Goal: Check status: Check status

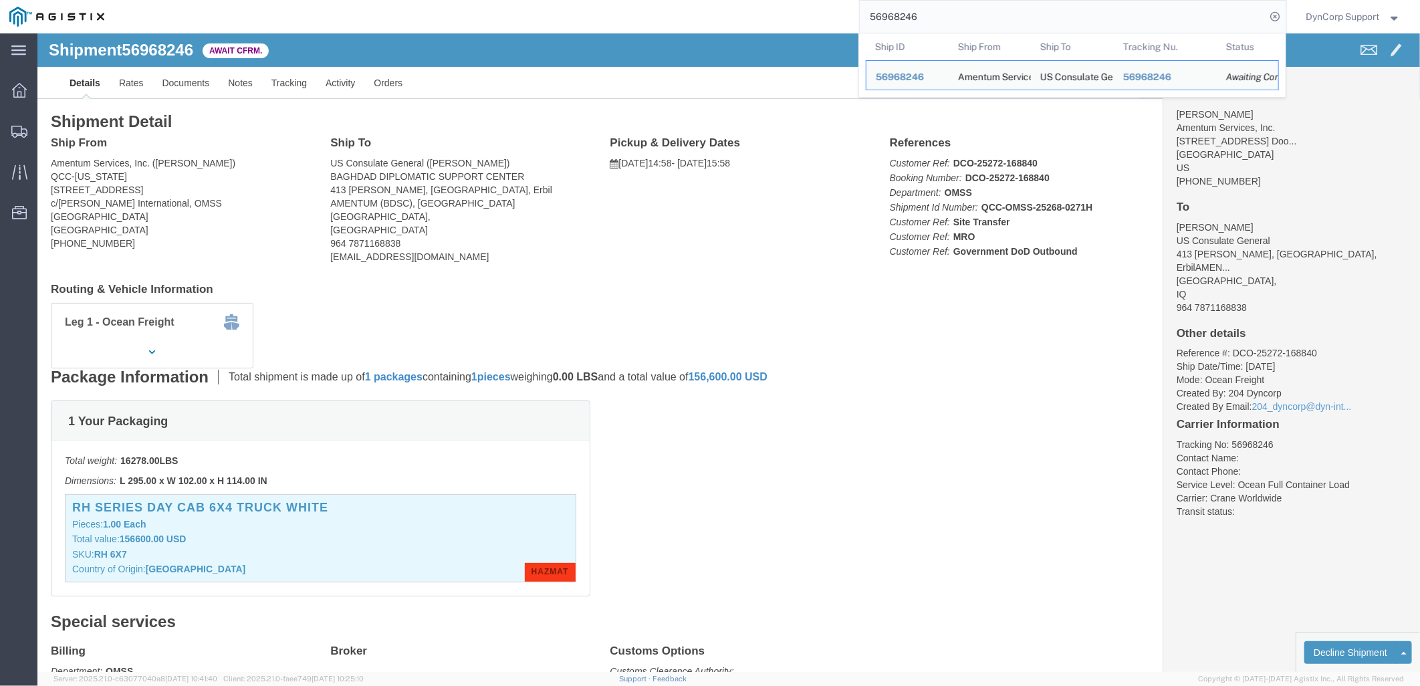
click div "Ship From Amentum Services, Inc. ([PERSON_NAME]) QCC-[US_STATE] [STREET_ADDRESS…"
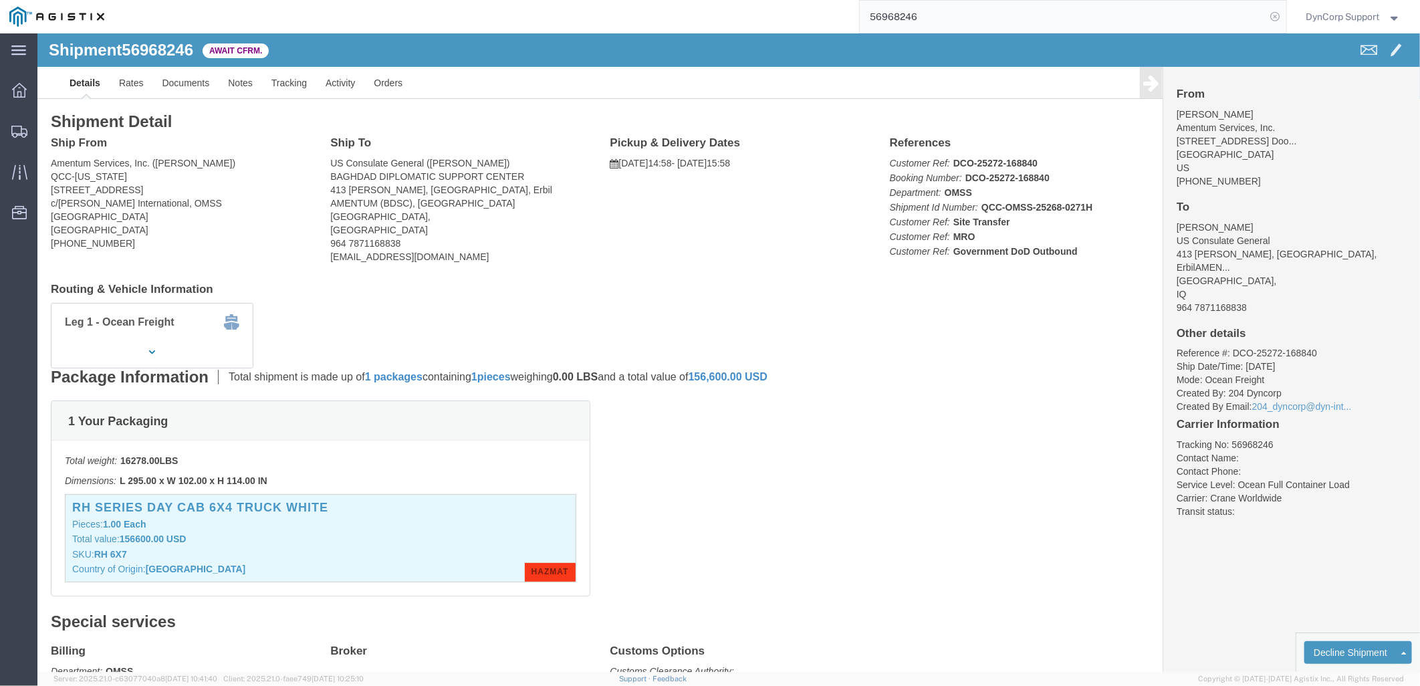
click at [1277, 14] on icon at bounding box center [1275, 16] width 19 height 19
click at [1270, 14] on icon at bounding box center [1275, 16] width 19 height 19
click at [1032, 17] on input "search" at bounding box center [1063, 17] width 406 height 32
type input "56968271"
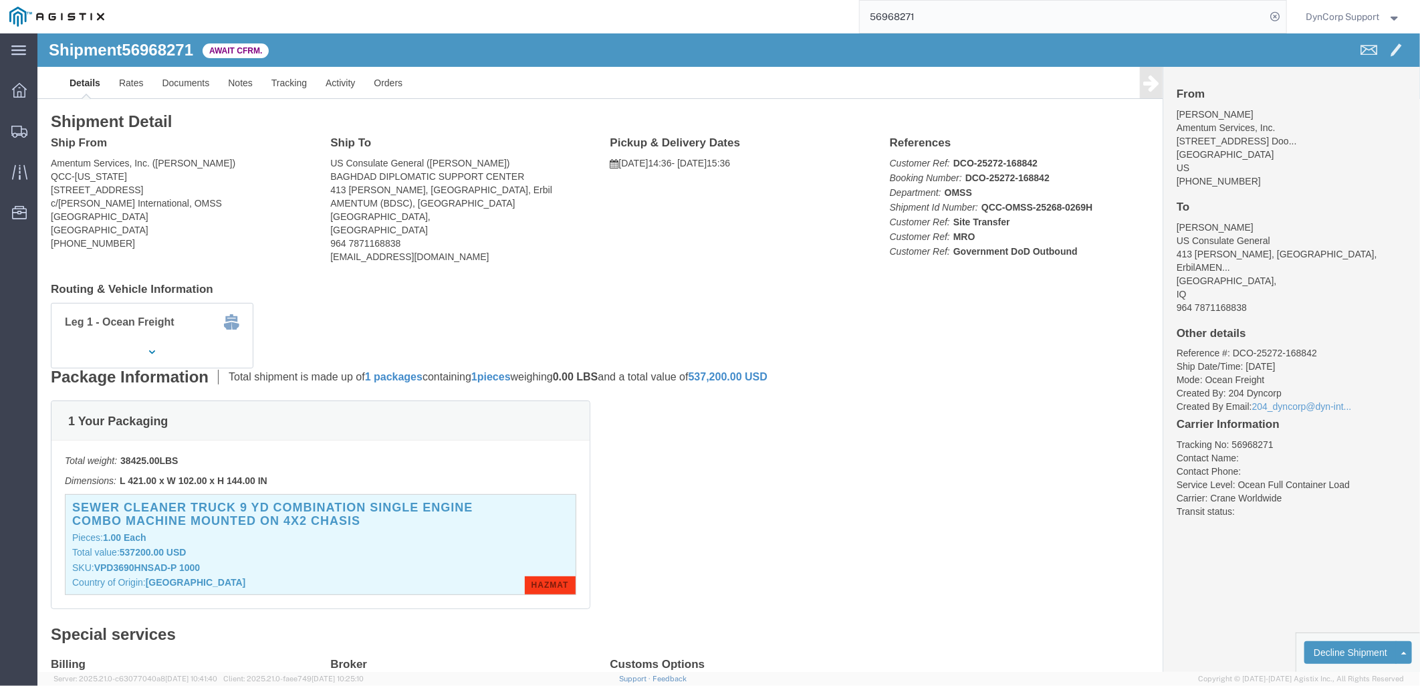
click h3 "SEWER CLEANER TRUCK 9 YD COMBINATION SINGLE ENGINE COMBO MACHINE MOUNTED ON 4X2…"
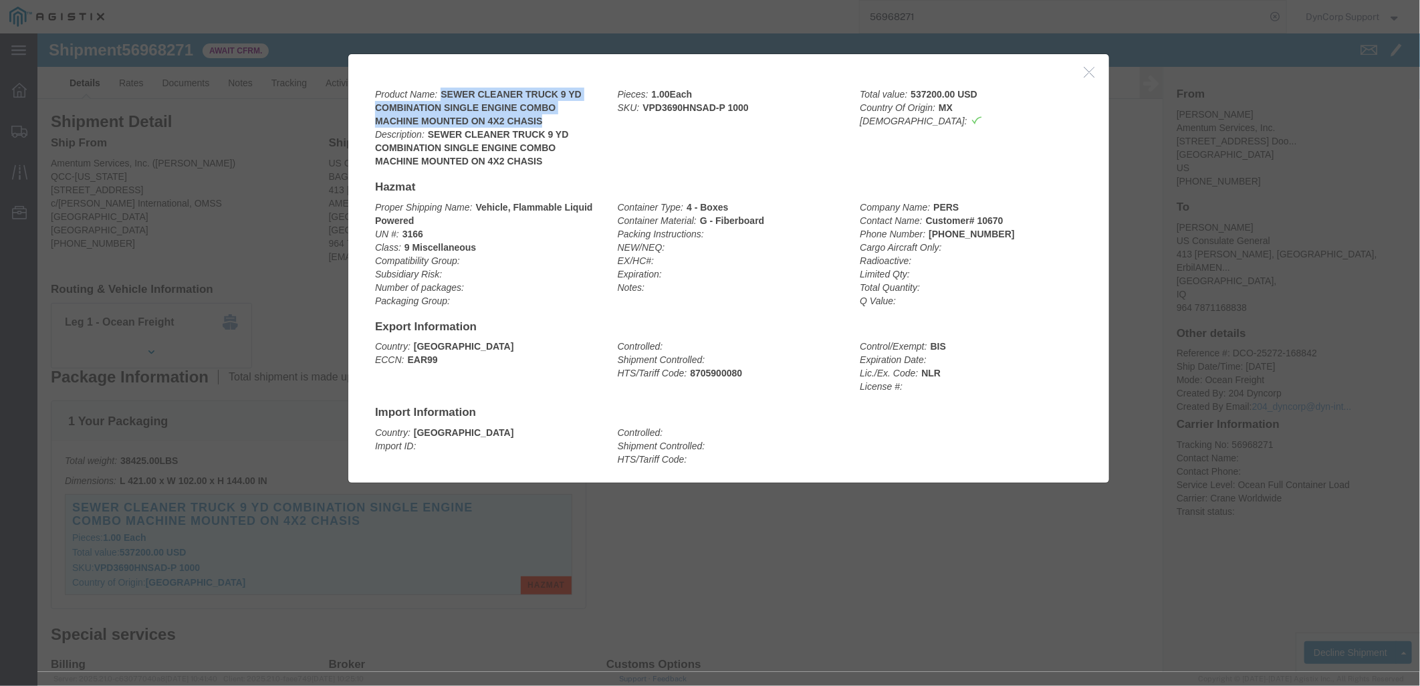
drag, startPoint x: 405, startPoint y: 58, endPoint x: 511, endPoint y: 84, distance: 109.4
click div "Product Name: SEWER CLEANER TRUCK 9 YD COMBINATION SINGLE ENGINE COMBO MACHINE …"
copy b "SEWER CLEANER TRUCK 9 YD COMBINATION SINGLE ENGINE COMBO MACHINE MOUNTED ON 4X2…"
click icon "button"
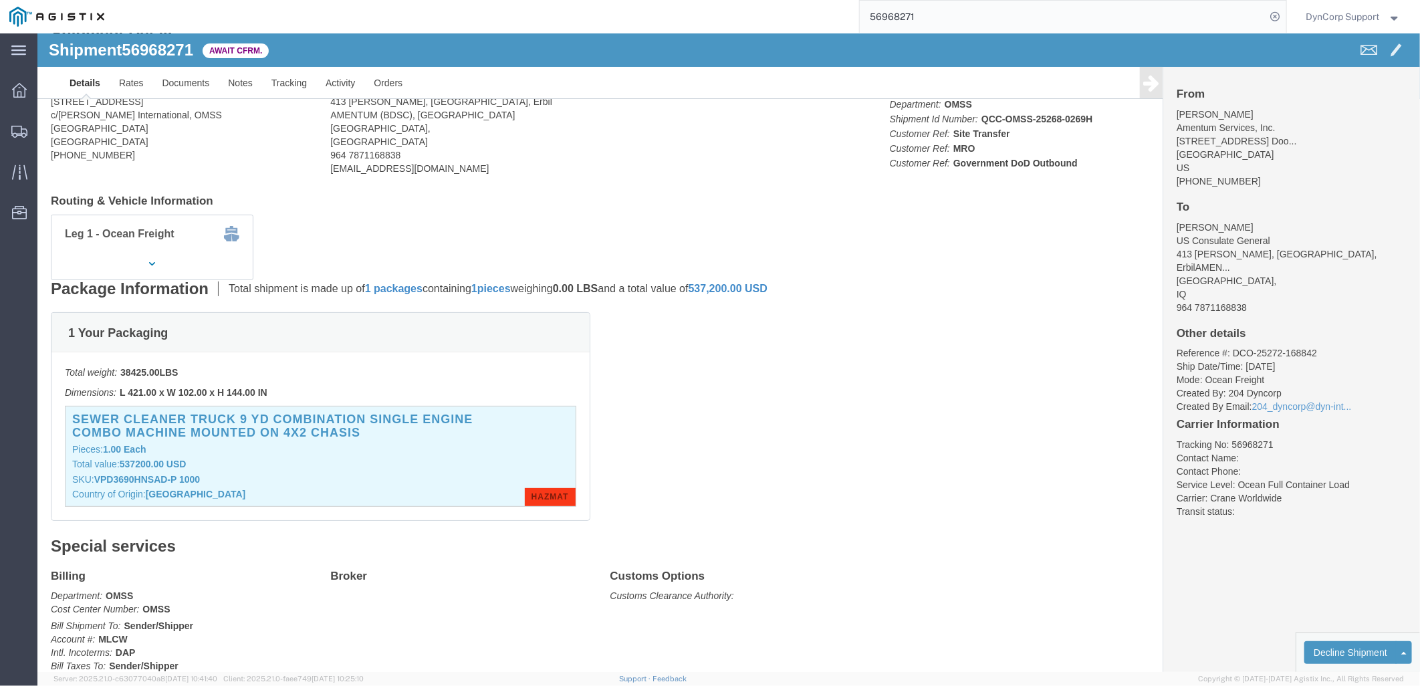
scroll to position [223, 0]
